Goal: Task Accomplishment & Management: Manage account settings

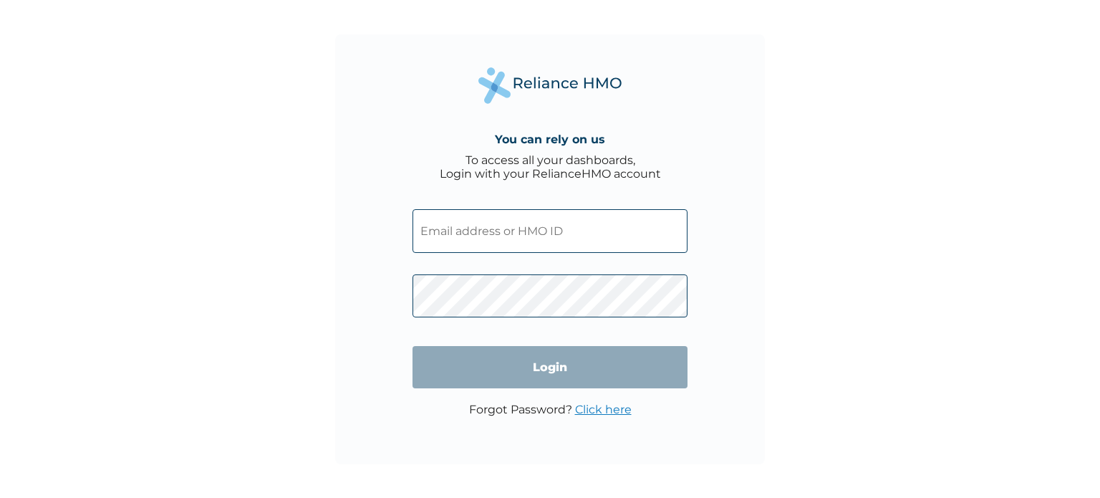
type input "yusuf.kilawa@galaxybackbone.com.ng"
click at [496, 379] on input "Login" at bounding box center [549, 367] width 275 height 42
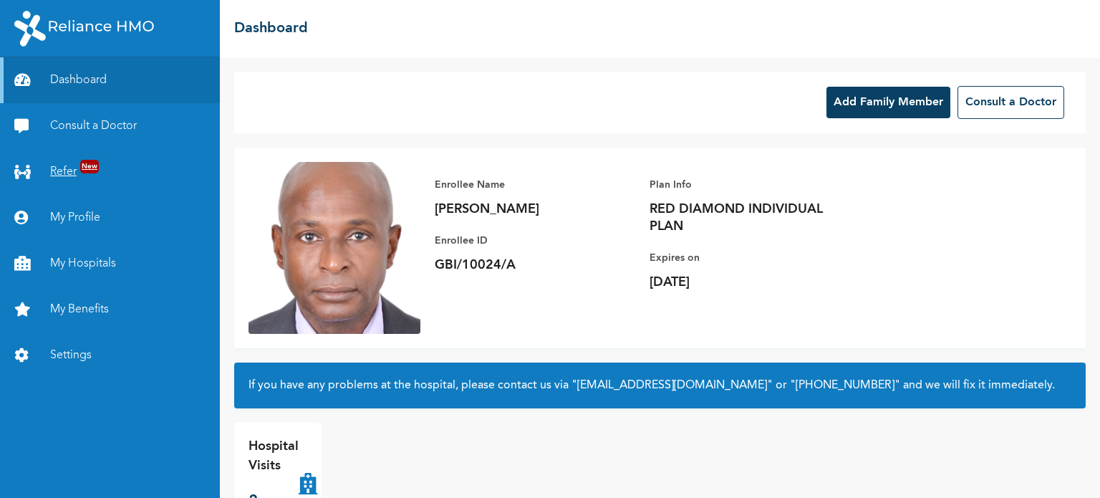
click at [77, 165] on link "Refer New" at bounding box center [110, 172] width 220 height 46
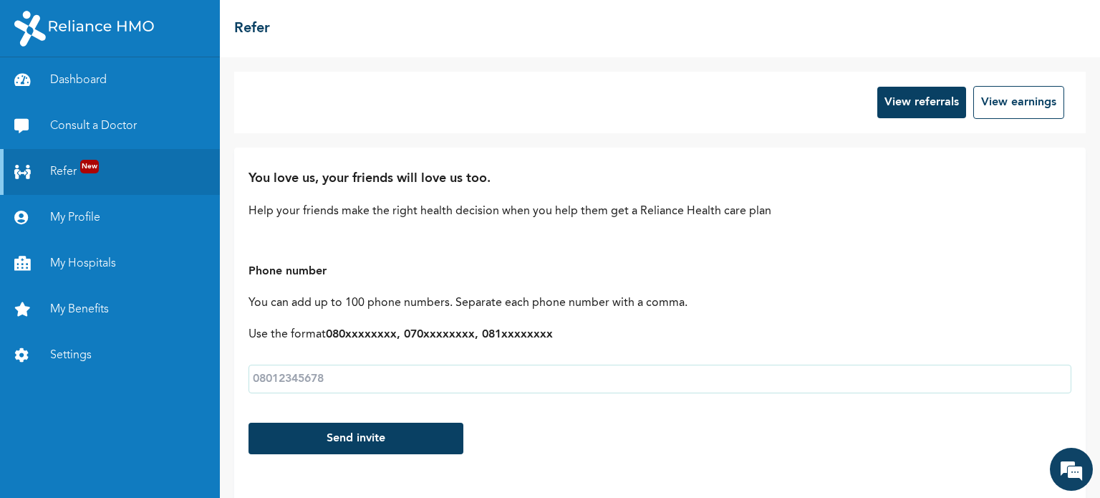
click at [915, 103] on button "View referrals" at bounding box center [921, 103] width 89 height 32
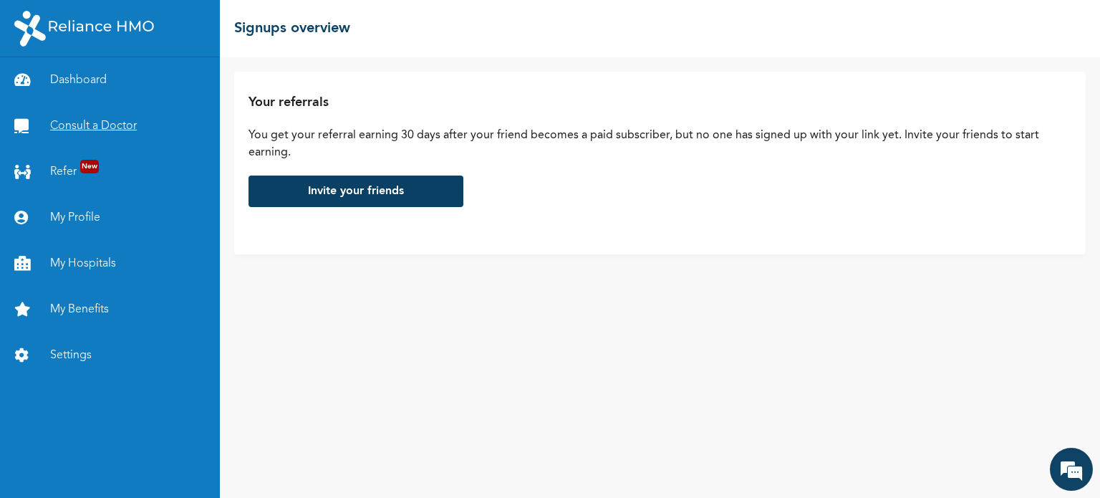
click at [122, 123] on link "Consult a Doctor" at bounding box center [110, 126] width 220 height 46
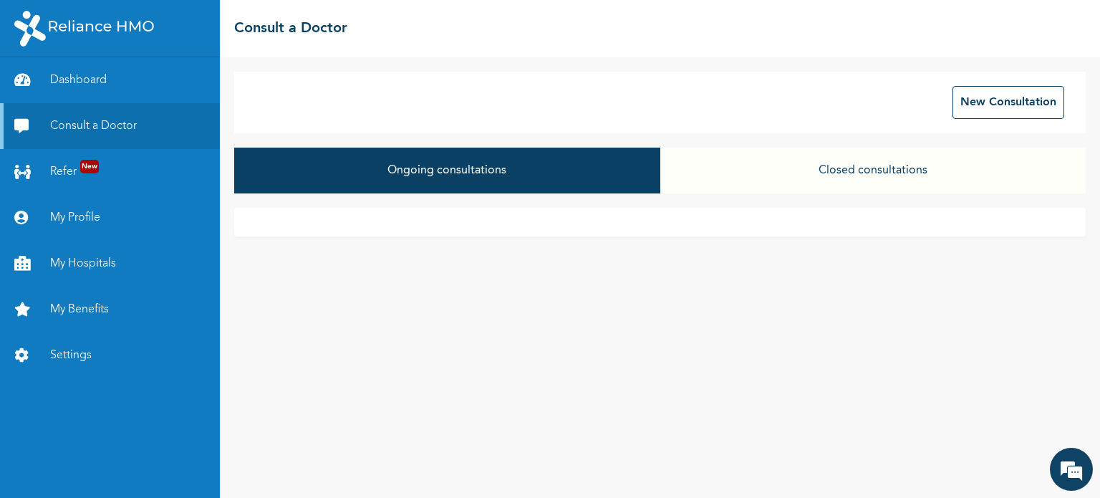
click at [866, 173] on button "Closed consultations" at bounding box center [872, 171] width 425 height 46
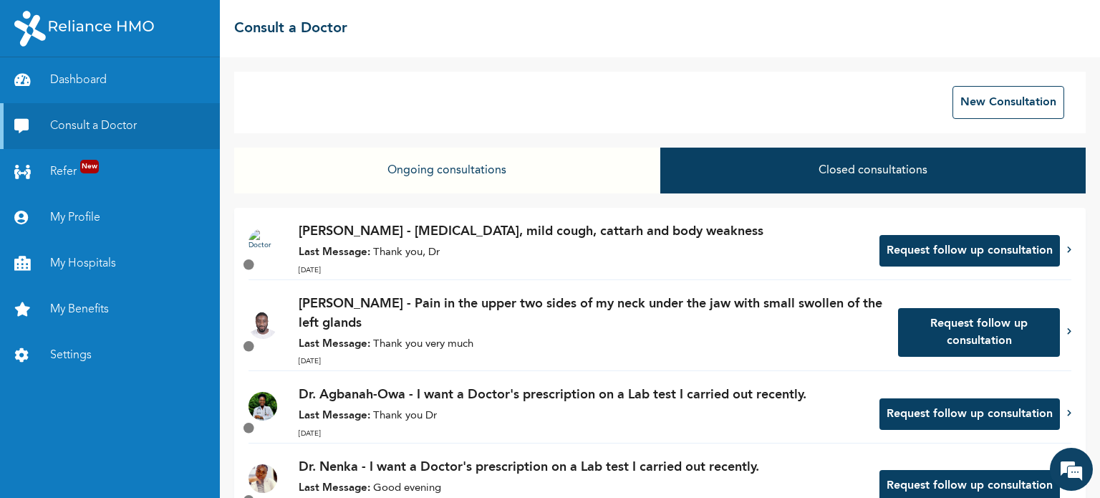
click at [531, 248] on p "Last Message: Thank you, Dr" at bounding box center [582, 253] width 566 height 16
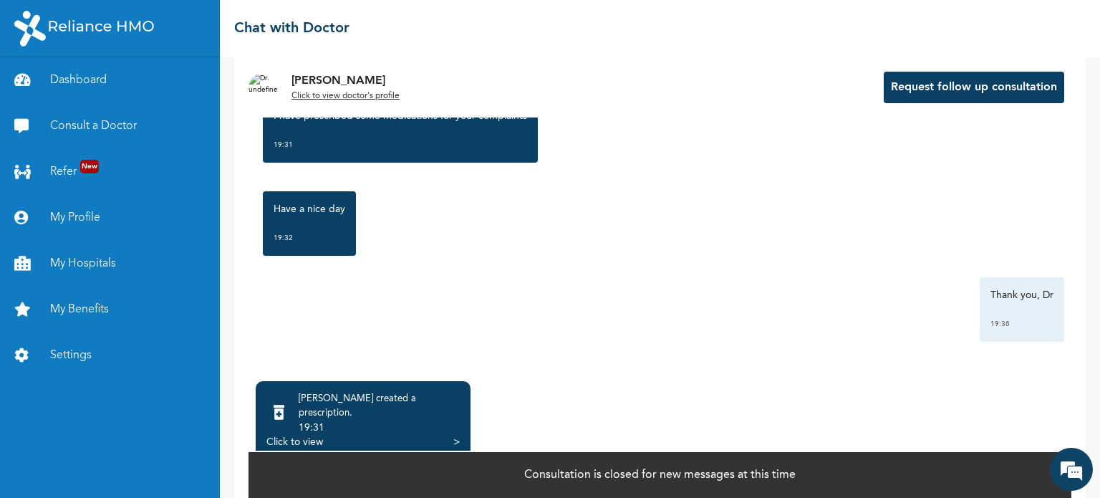
scroll to position [88, 0]
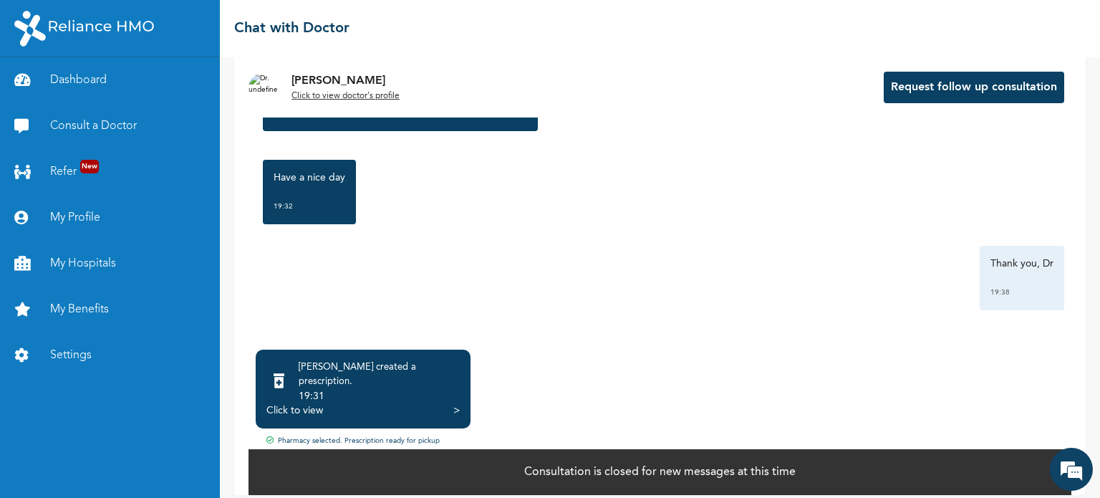
click at [314, 403] on div "Click to view" at bounding box center [294, 410] width 57 height 14
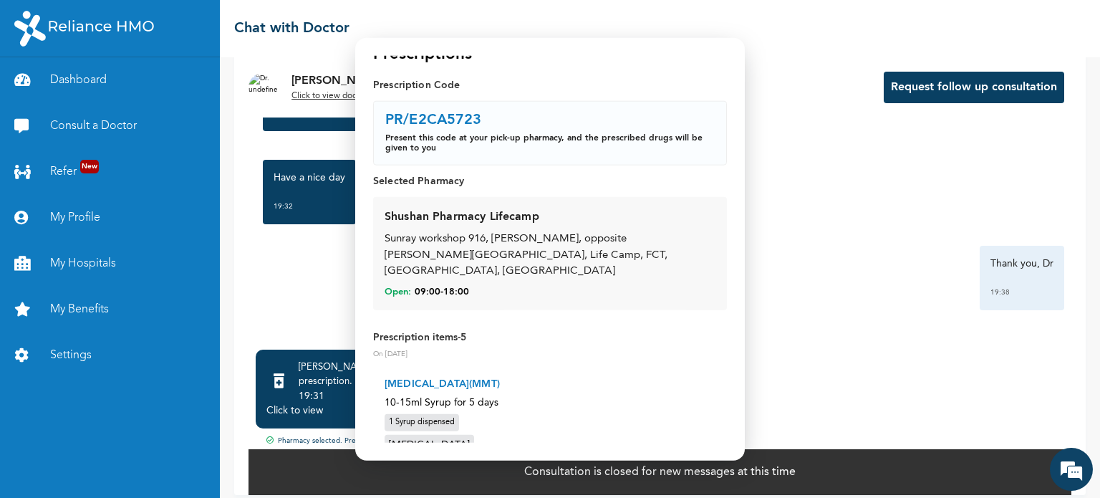
scroll to position [0, 0]
